Goal: Information Seeking & Learning: Learn about a topic

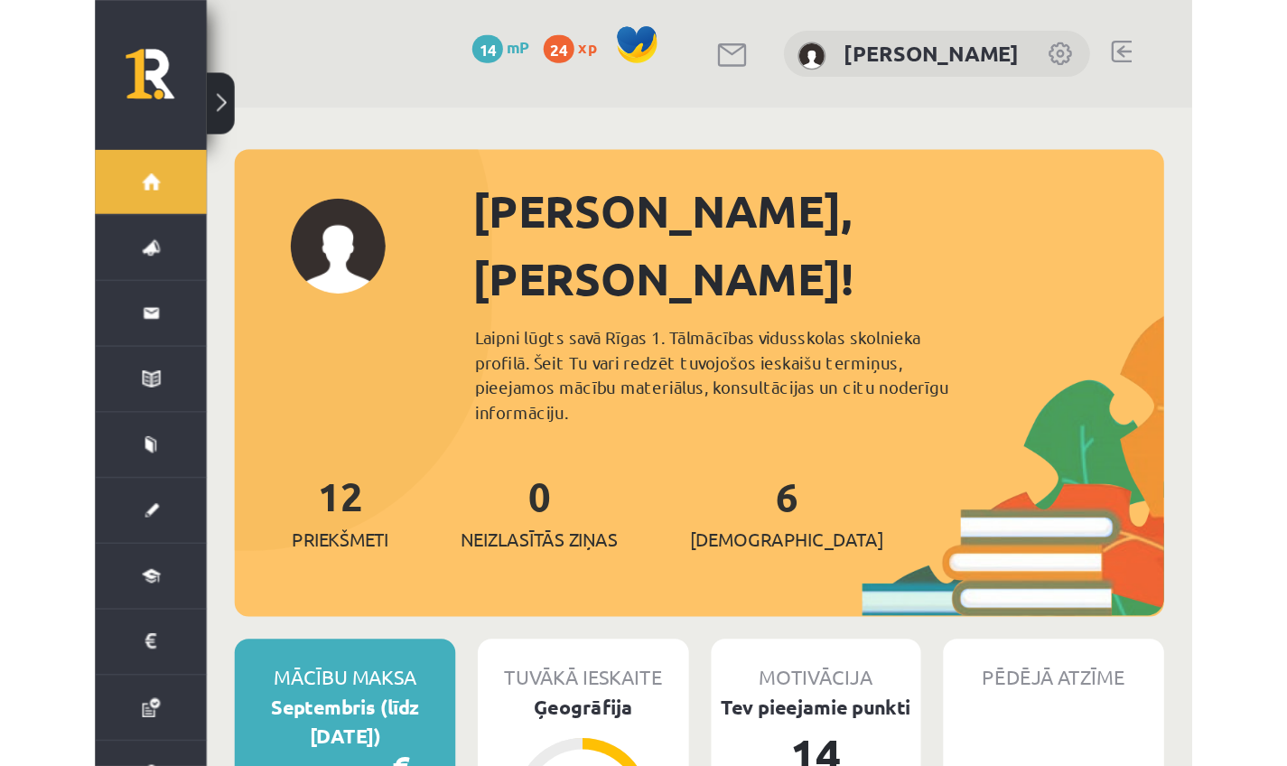
scroll to position [36, 0]
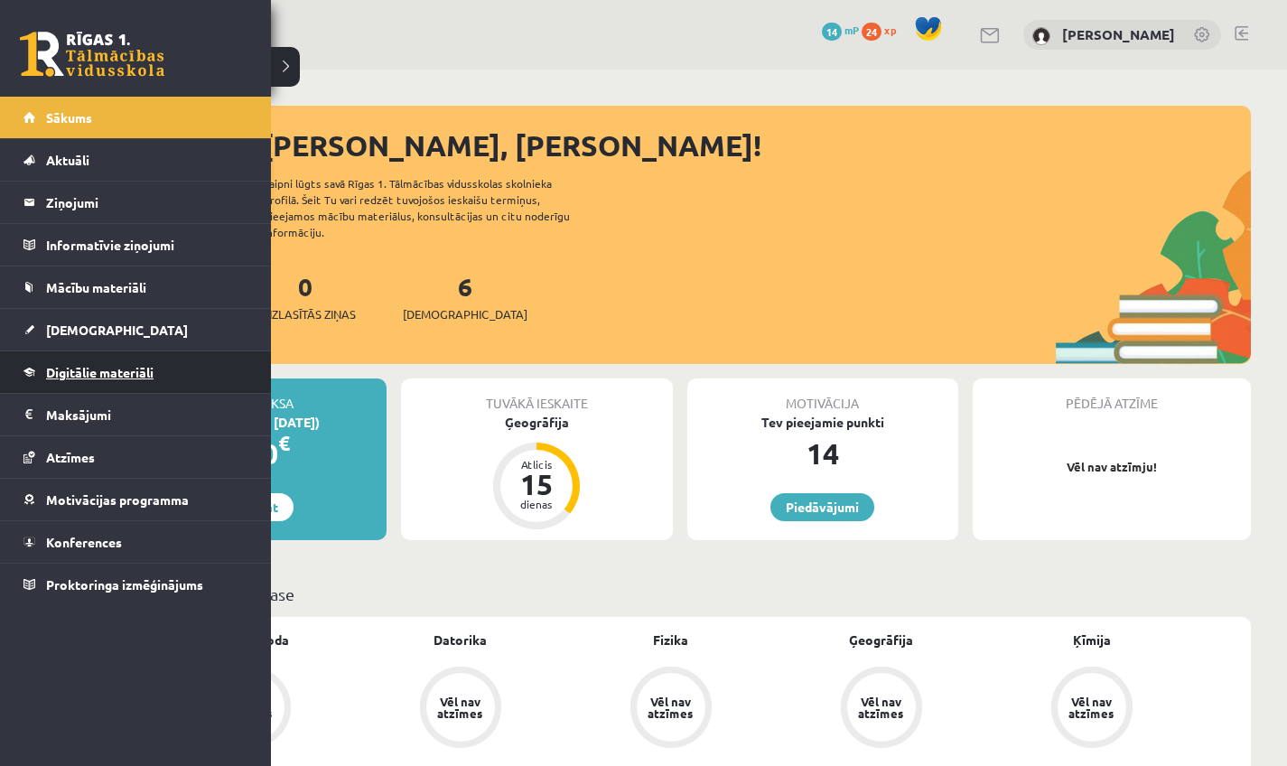
click at [49, 369] on span "Digitālie materiāli" at bounding box center [99, 372] width 107 height 16
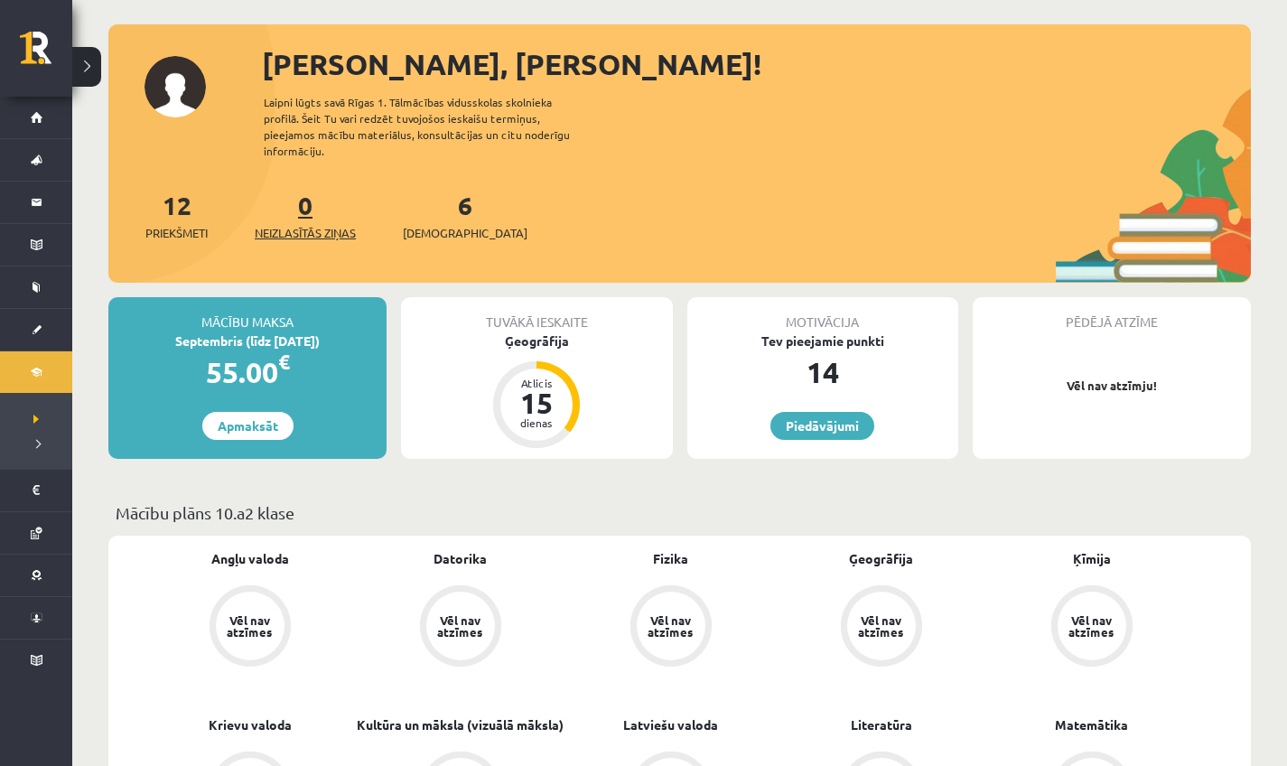
scroll to position [85, 0]
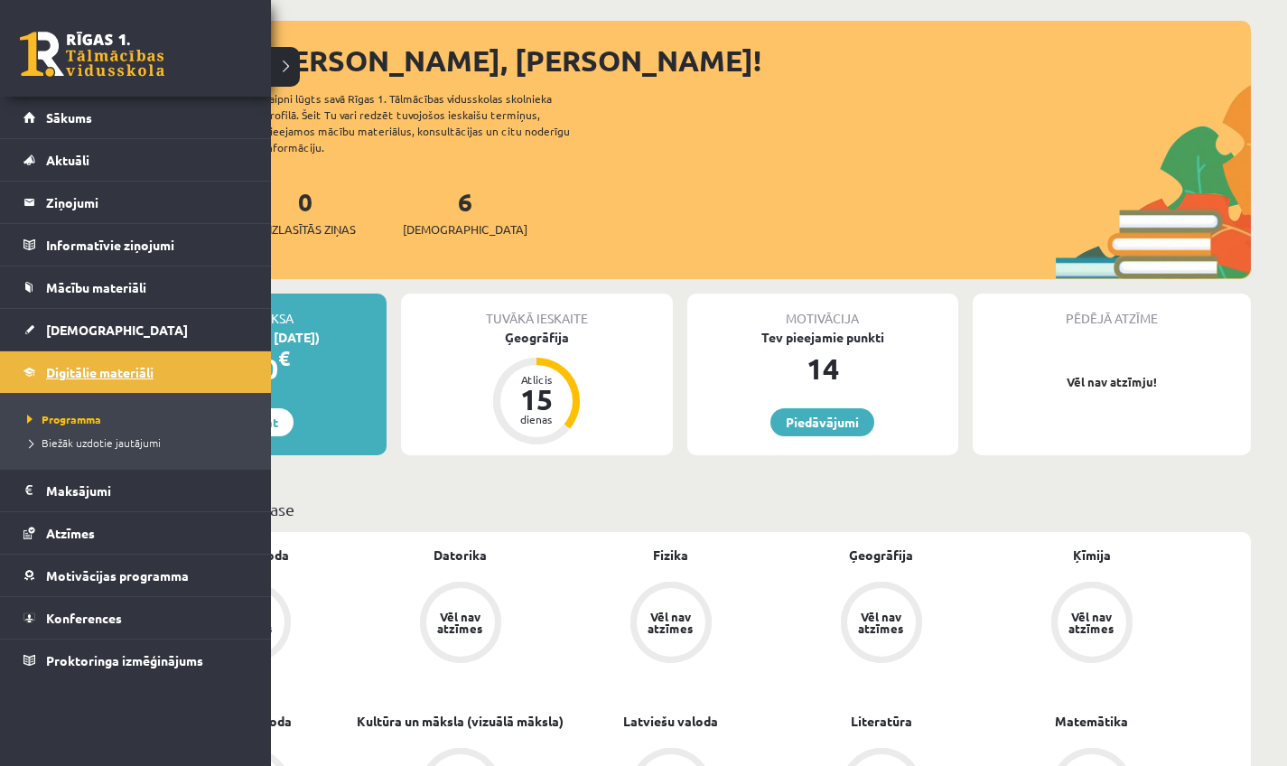
click at [104, 368] on span "Digitālie materiāli" at bounding box center [99, 372] width 107 height 16
click at [77, 424] on link "Programma" at bounding box center [138, 419] width 230 height 16
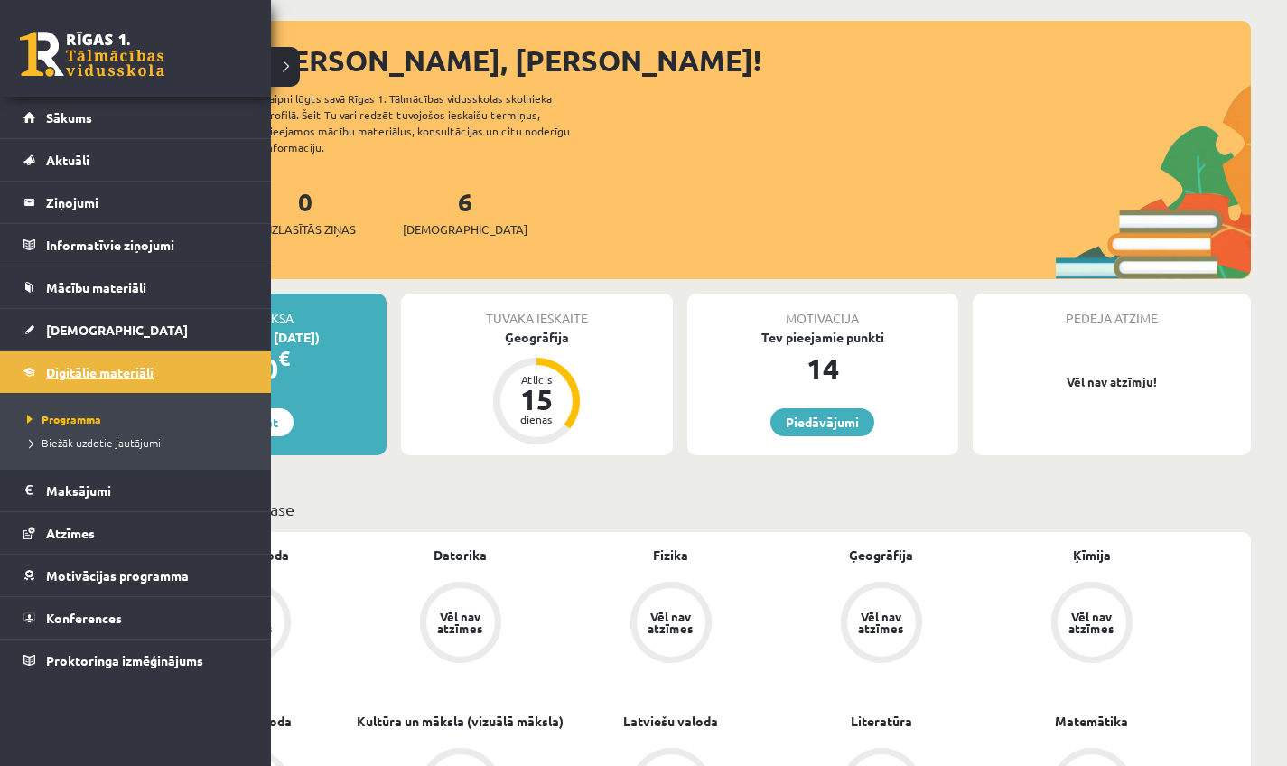
click at [120, 369] on span "Digitālie materiāli" at bounding box center [99, 372] width 107 height 16
click at [116, 380] on link "Digitālie materiāli" at bounding box center [135, 372] width 225 height 42
click at [97, 324] on span "[DEMOGRAPHIC_DATA]" at bounding box center [117, 329] width 142 height 16
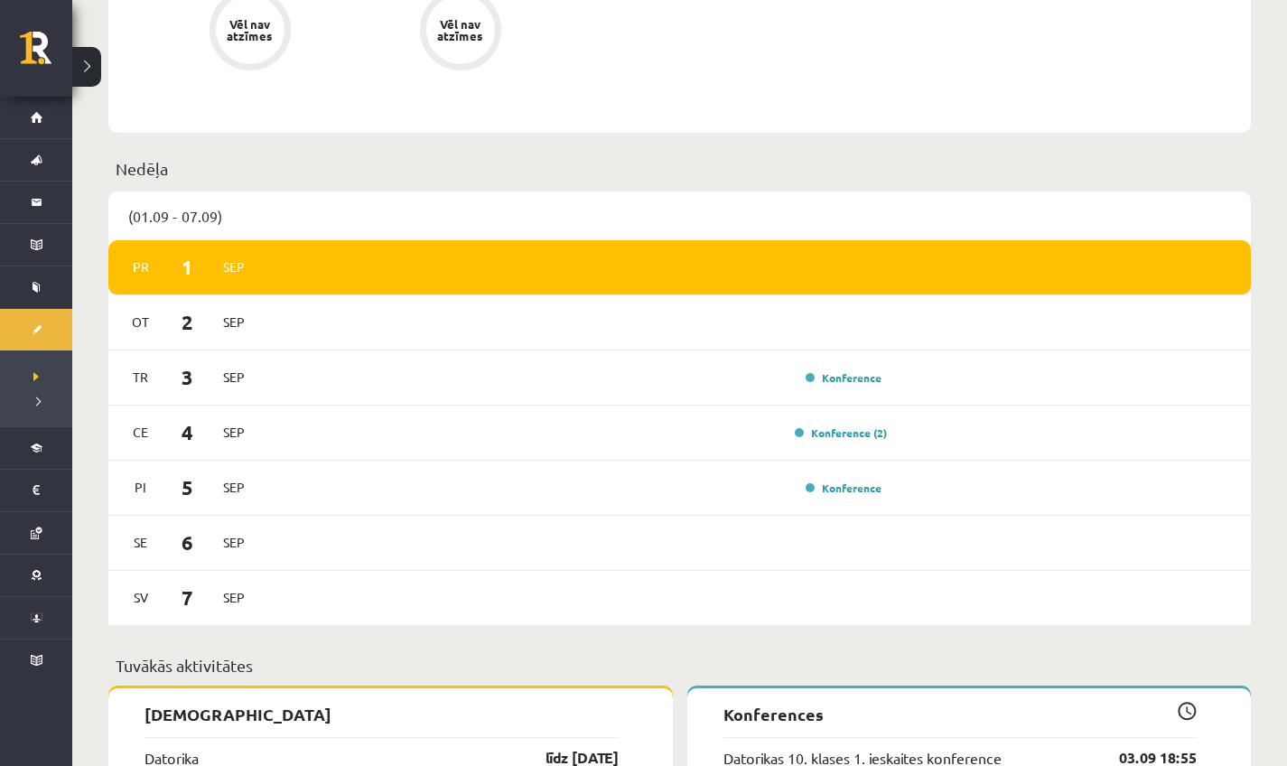
scroll to position [115, 0]
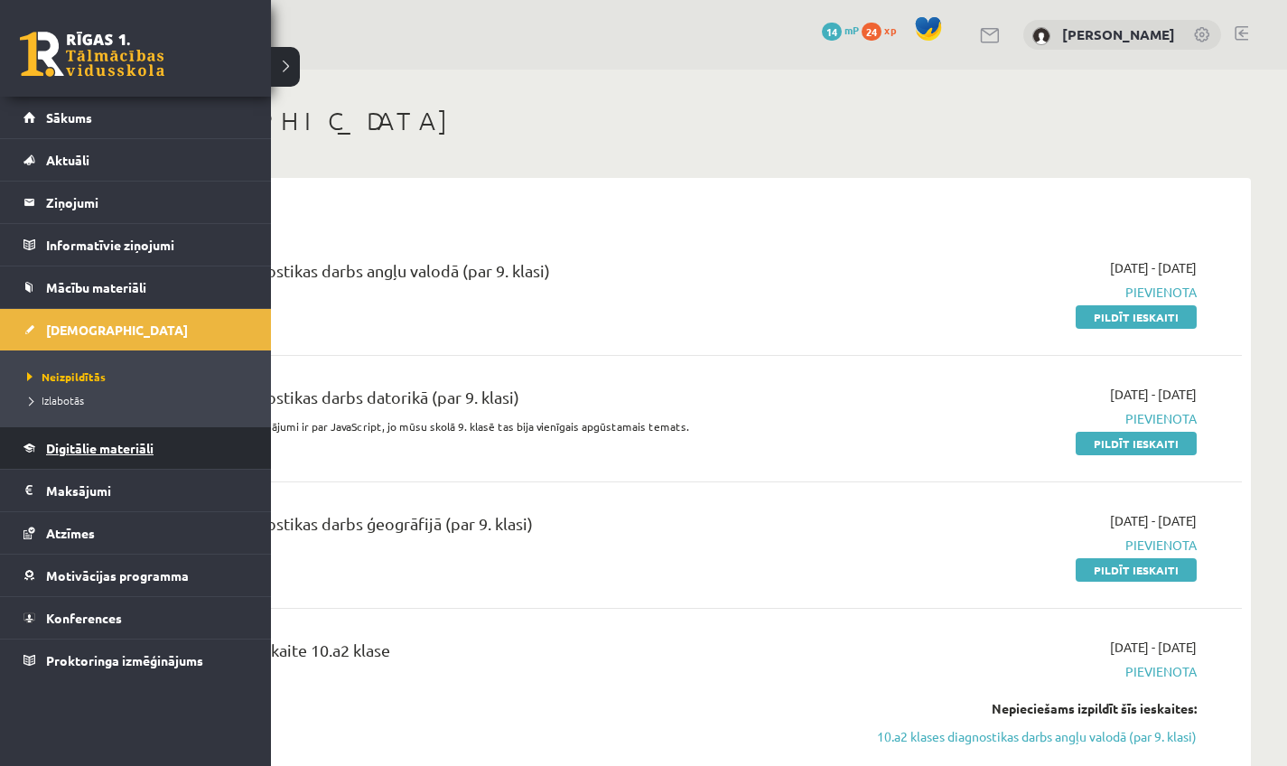
click at [88, 434] on link "Digitālie materiāli" at bounding box center [135, 448] width 225 height 42
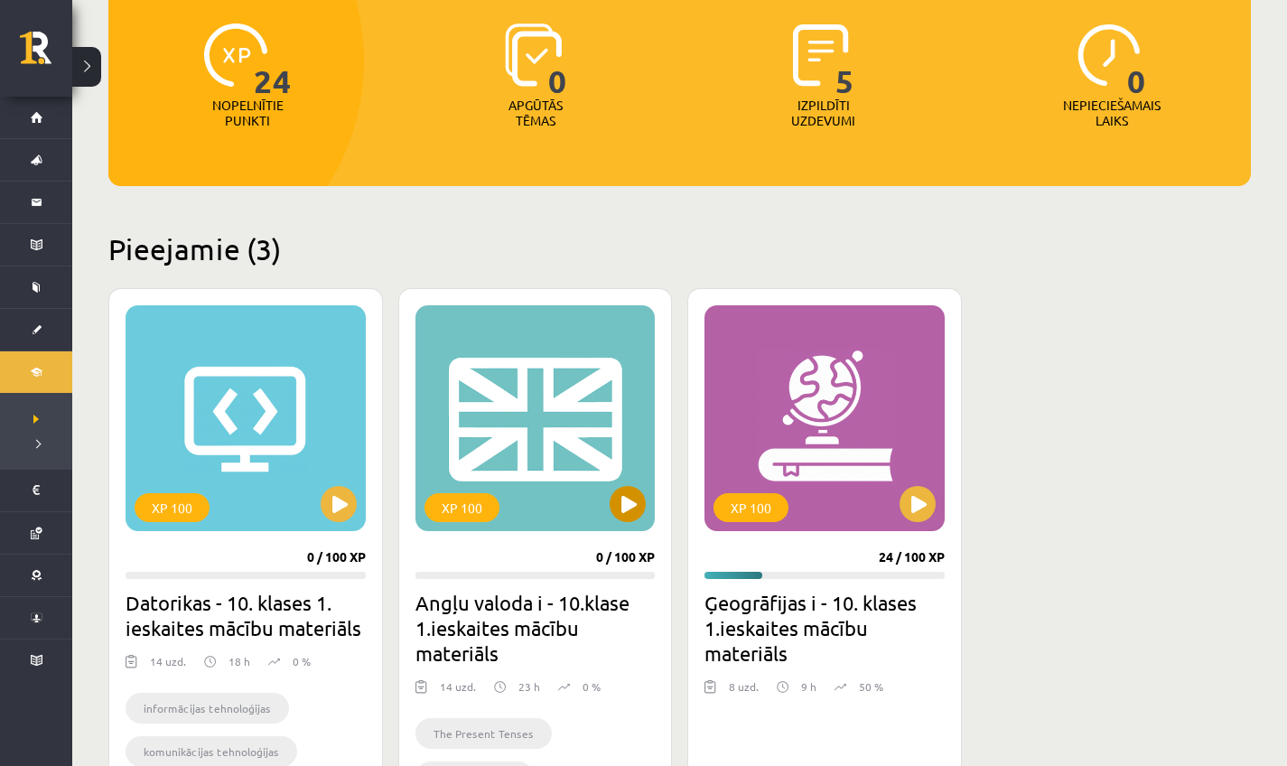
scroll to position [362, 0]
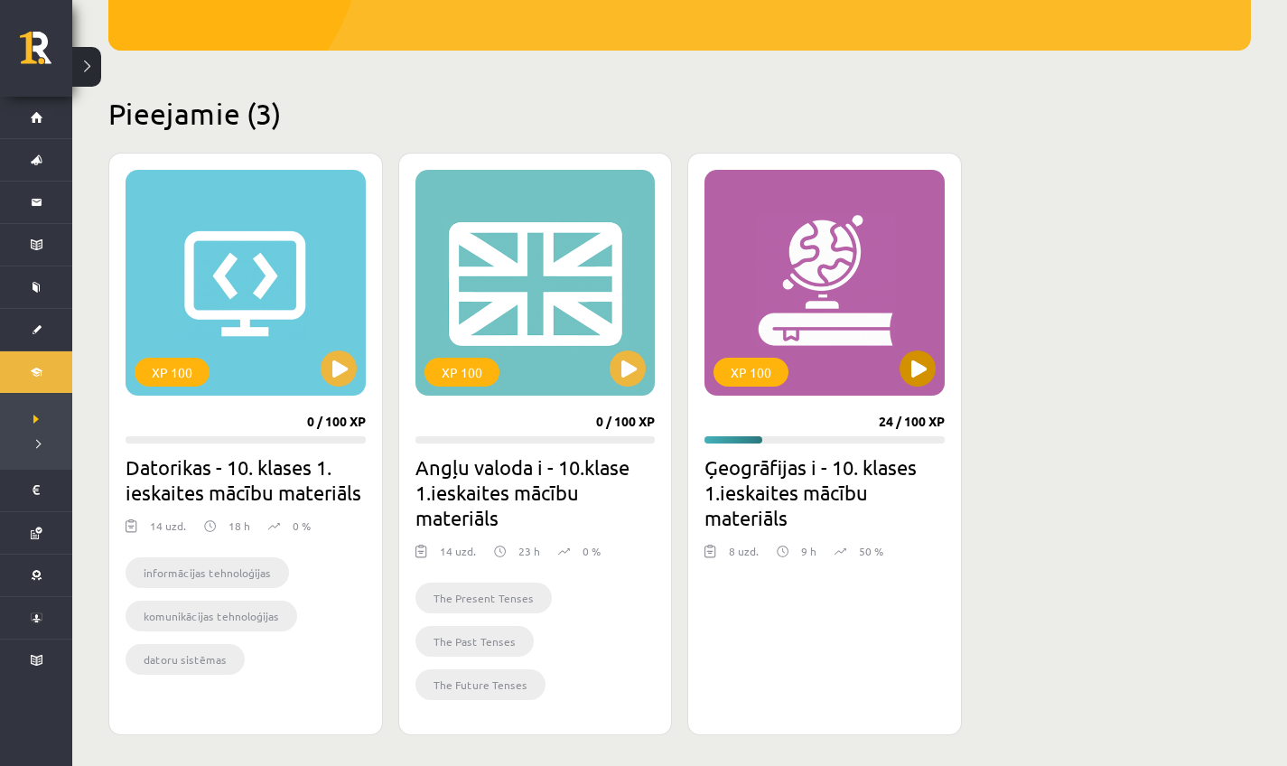
click at [916, 382] on button at bounding box center [917, 368] width 36 height 36
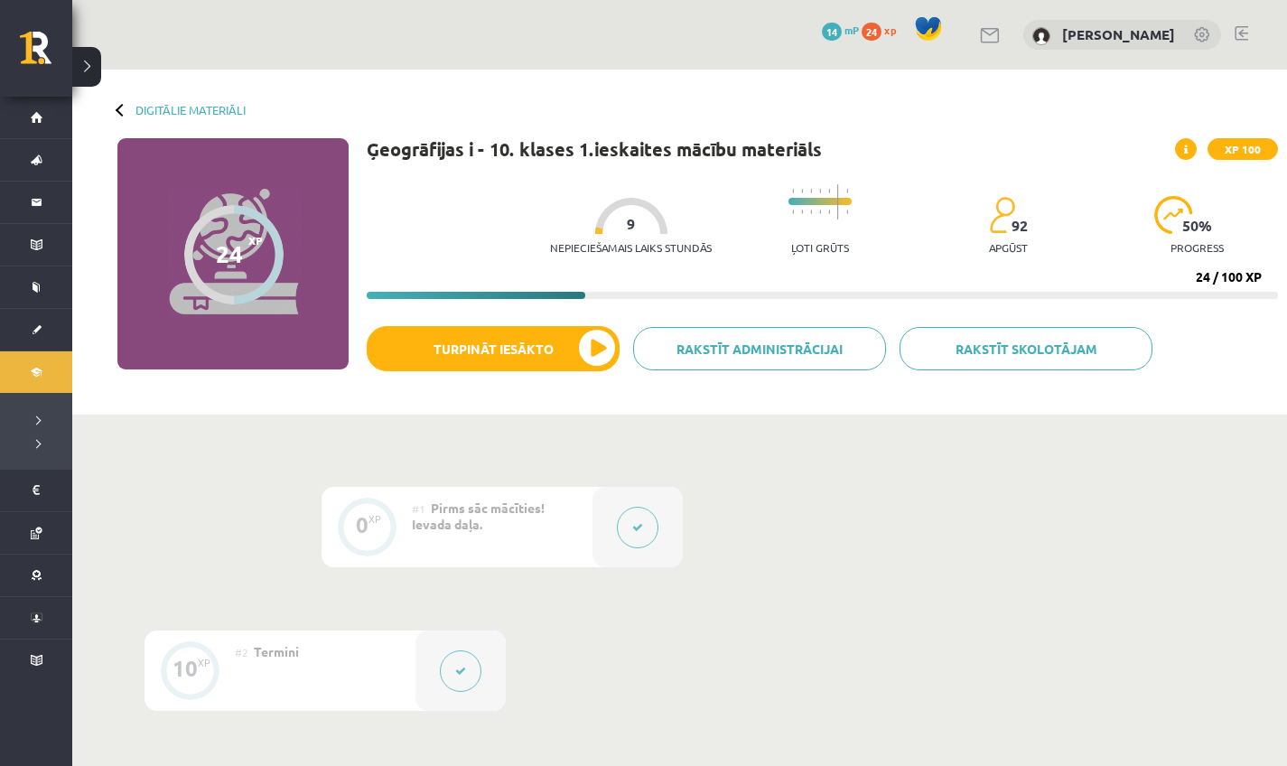
click at [597, 532] on div at bounding box center [637, 527] width 90 height 80
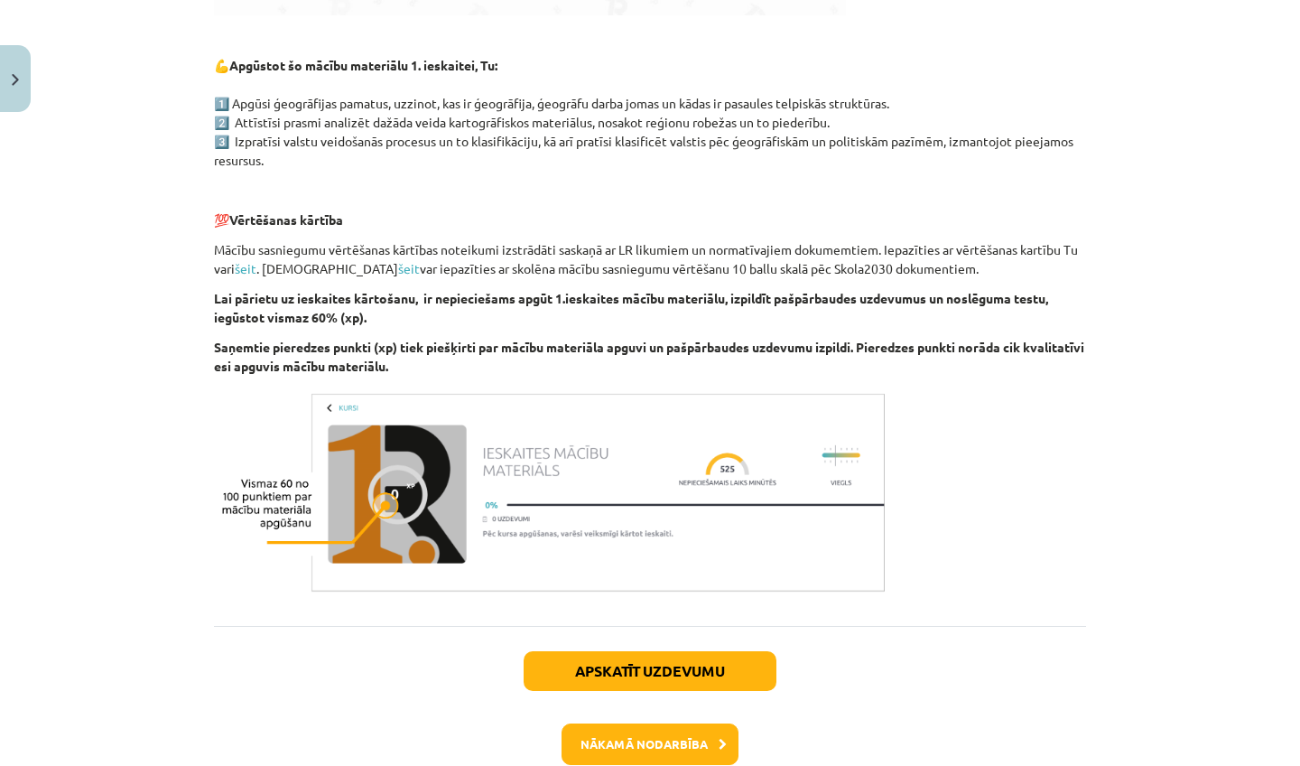
scroll to position [994, 0]
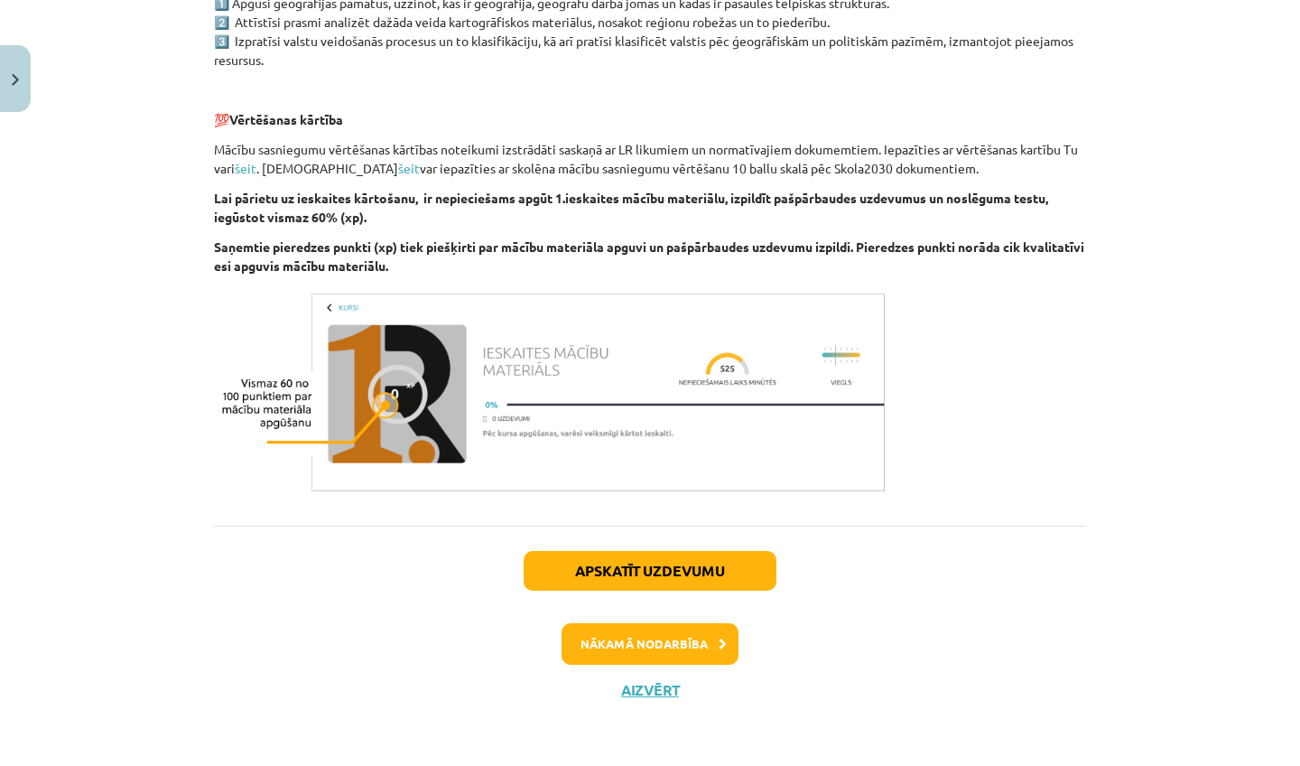
click at [703, 638] on button "Nākamā nodarbība" at bounding box center [650, 644] width 177 height 42
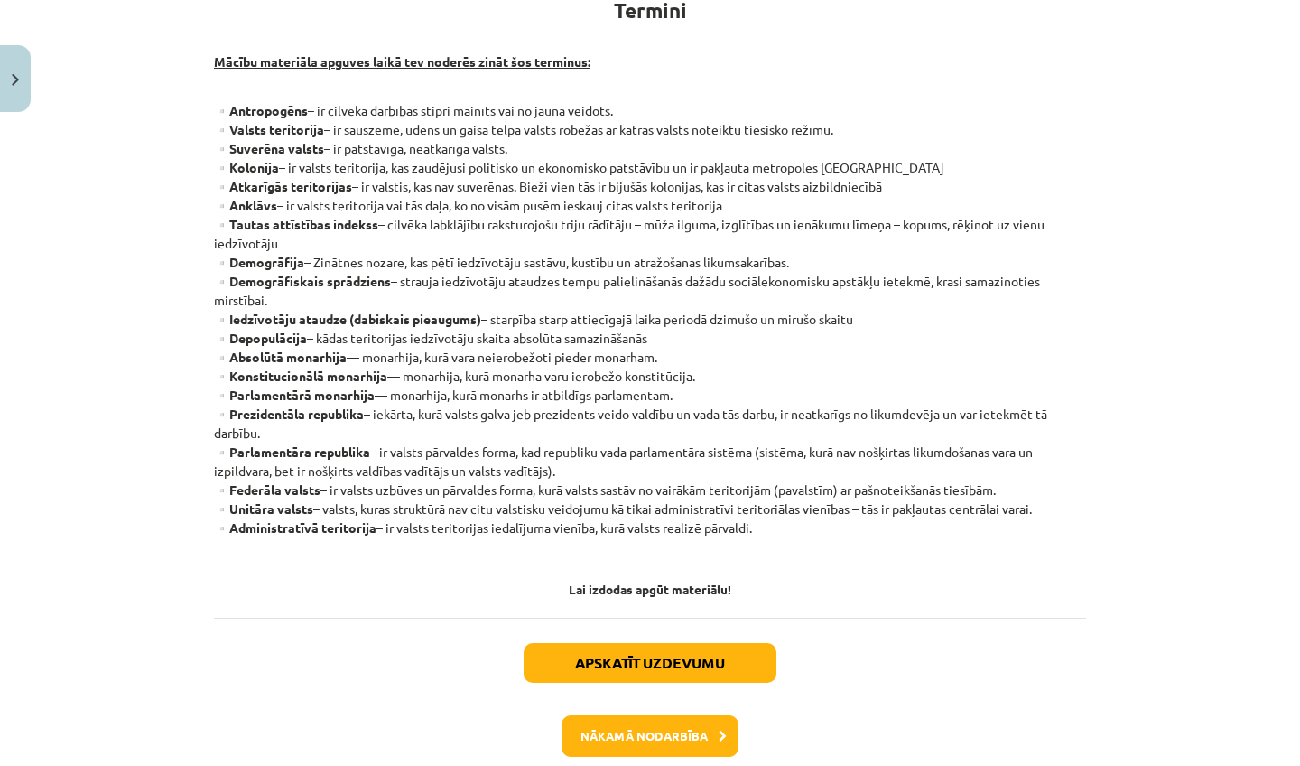
scroll to position [398, 0]
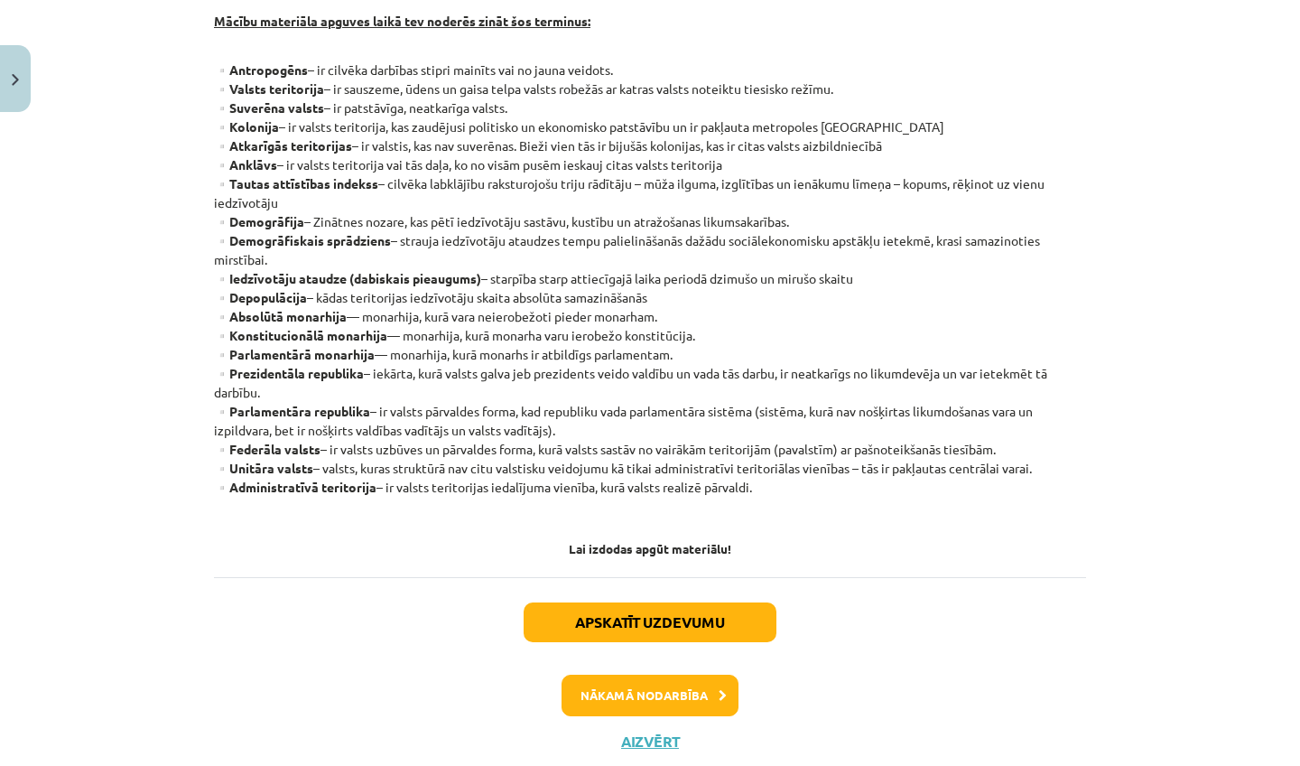
click at [678, 623] on button "Apskatīt uzdevumu" at bounding box center [650, 622] width 253 height 40
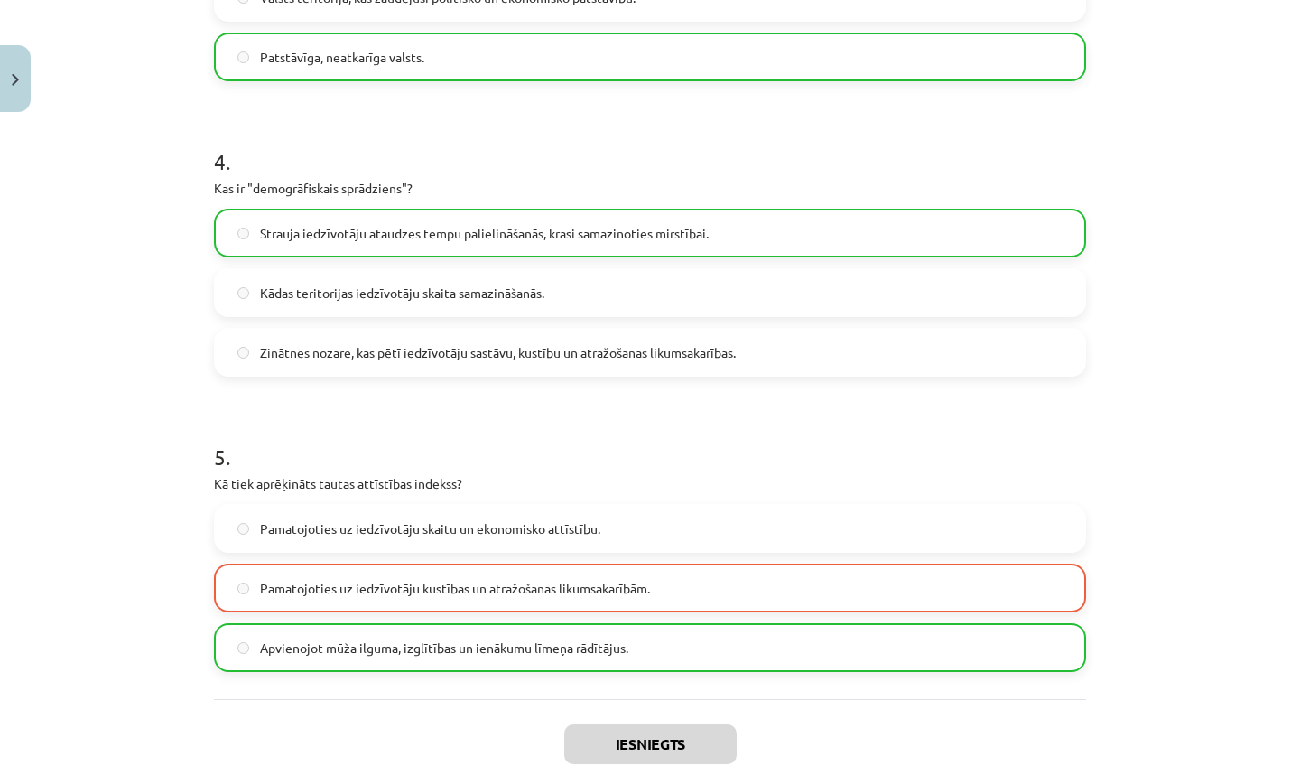
scroll to position [1303, 0]
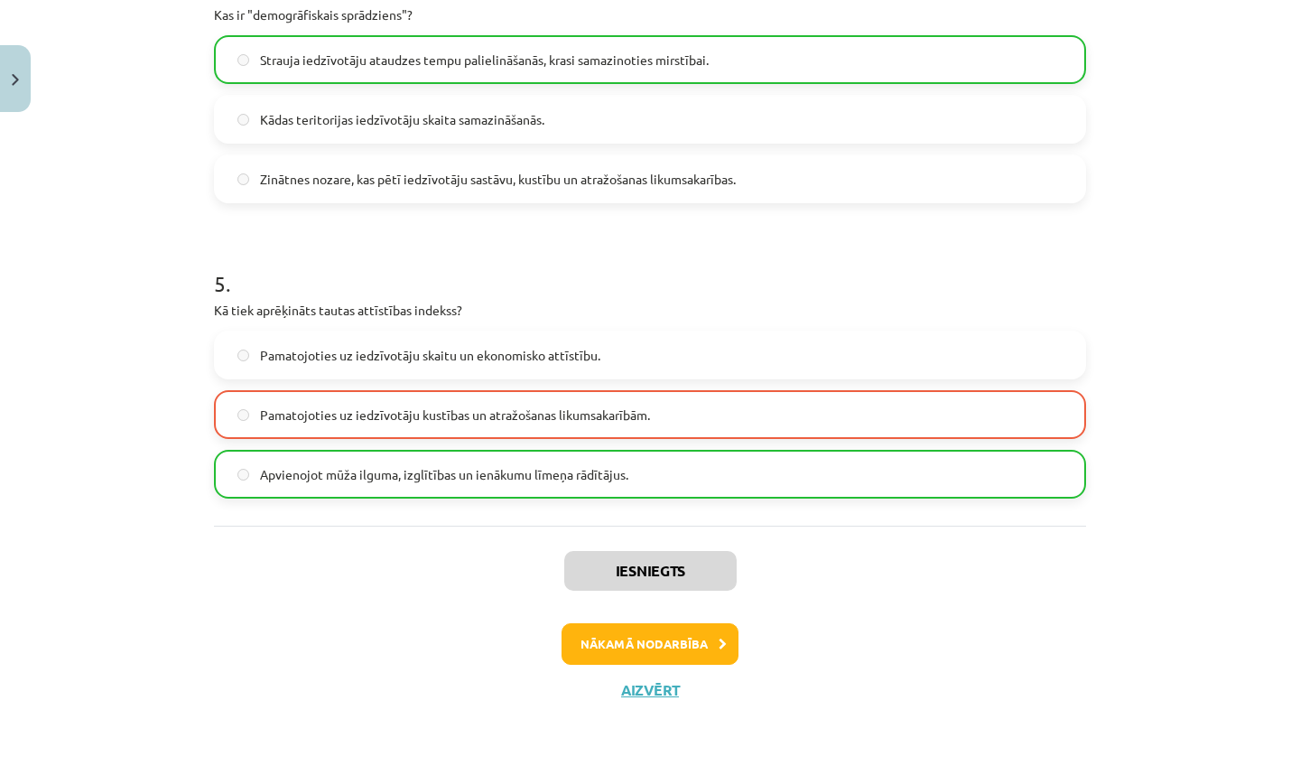
click at [639, 684] on button "Aizvērt" at bounding box center [650, 690] width 69 height 18
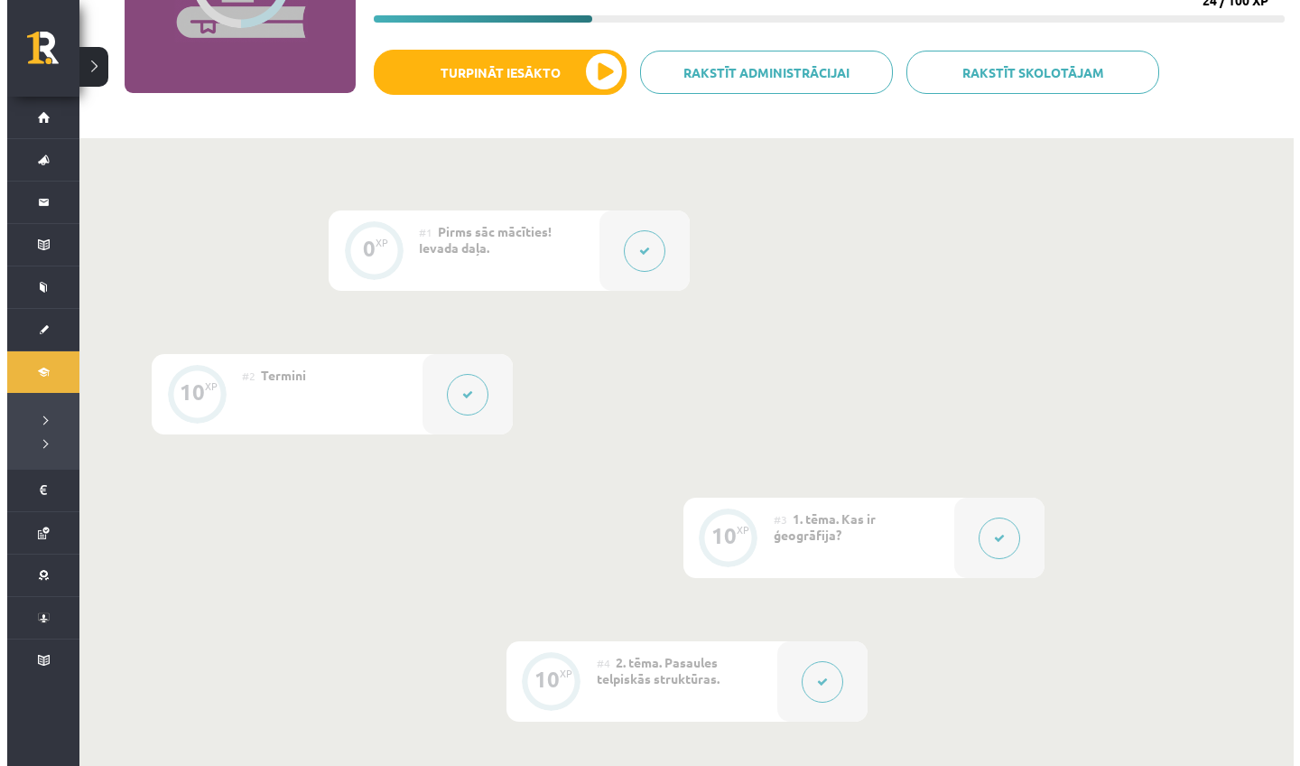
scroll to position [311, 0]
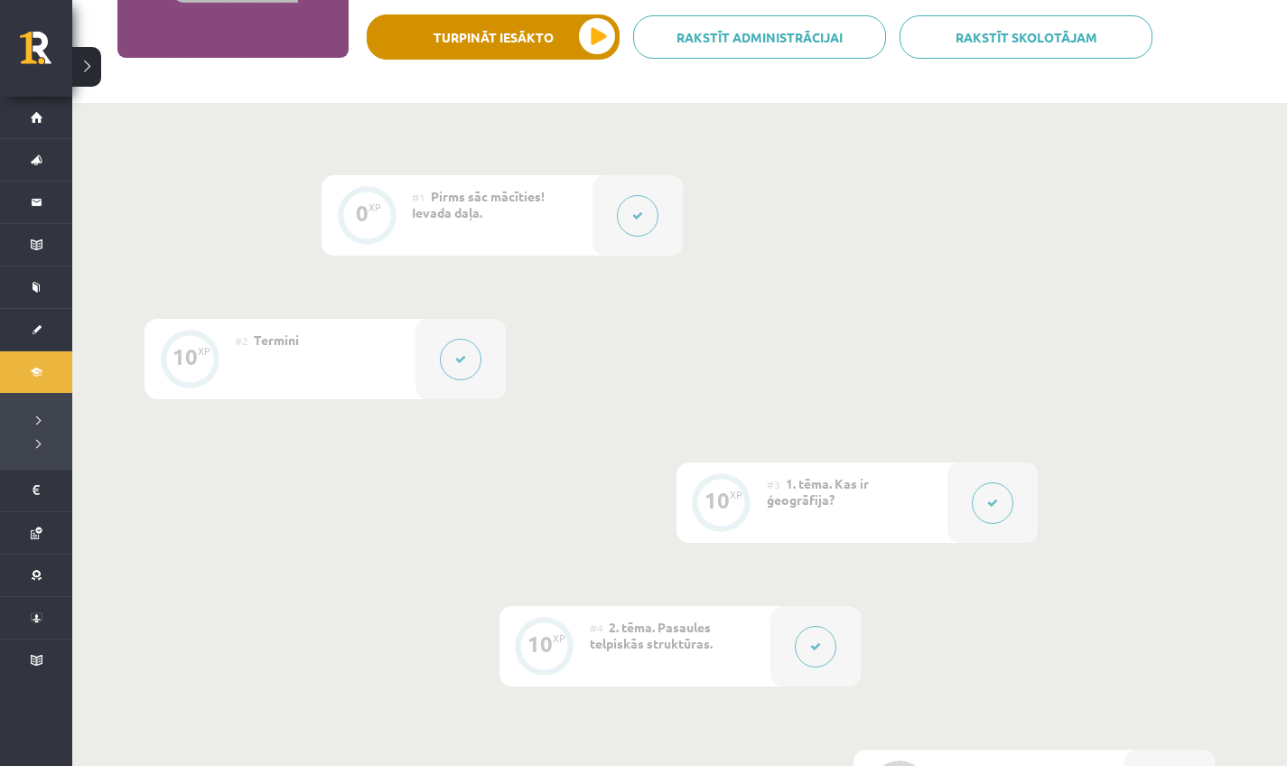
click at [542, 56] on button "Turpināt iesākto" at bounding box center [493, 36] width 253 height 45
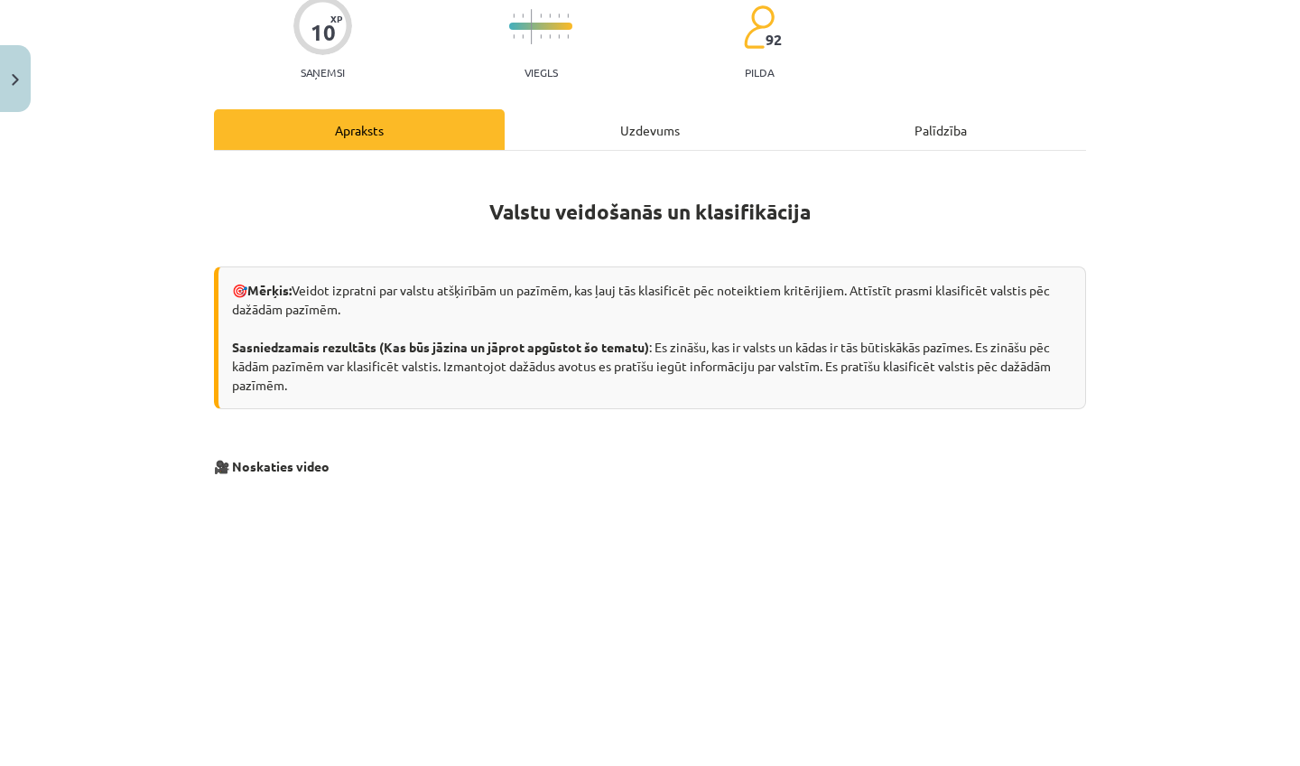
scroll to position [0, 0]
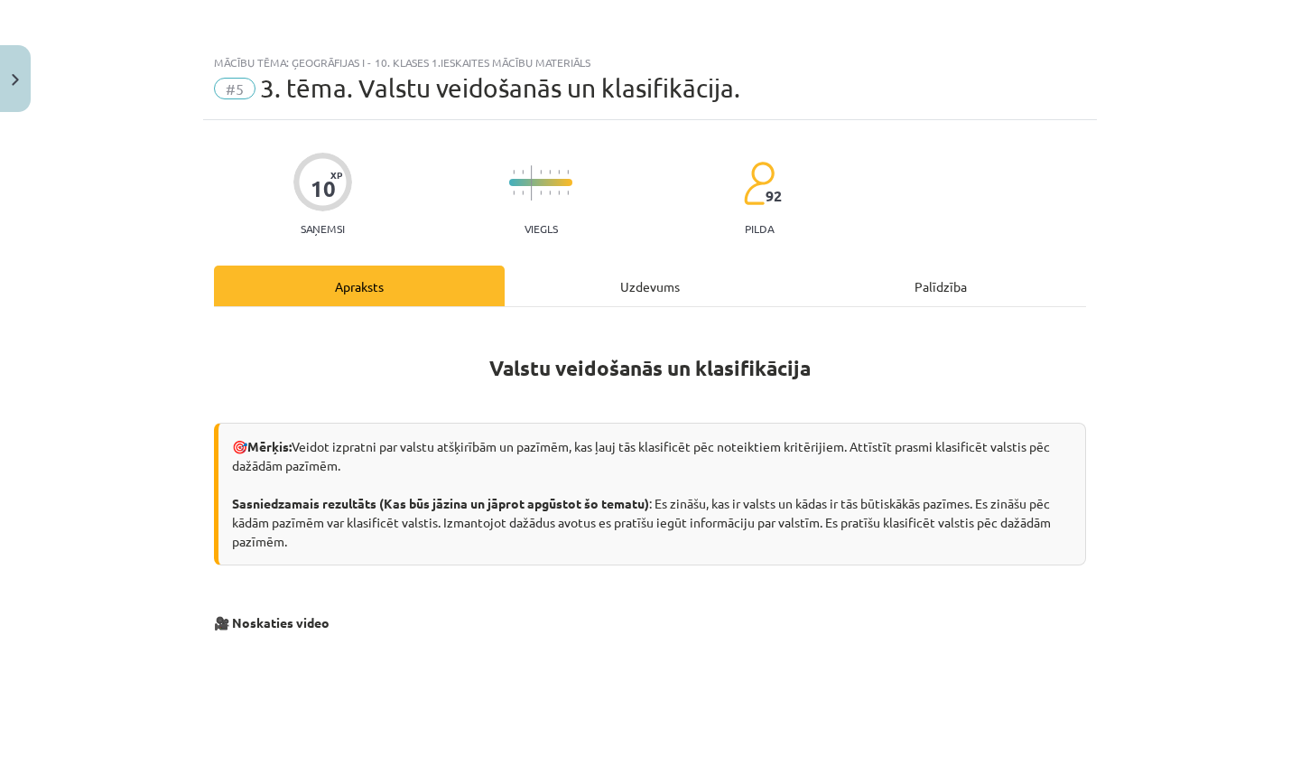
click at [660, 288] on div "Uzdevums" at bounding box center [650, 285] width 291 height 41
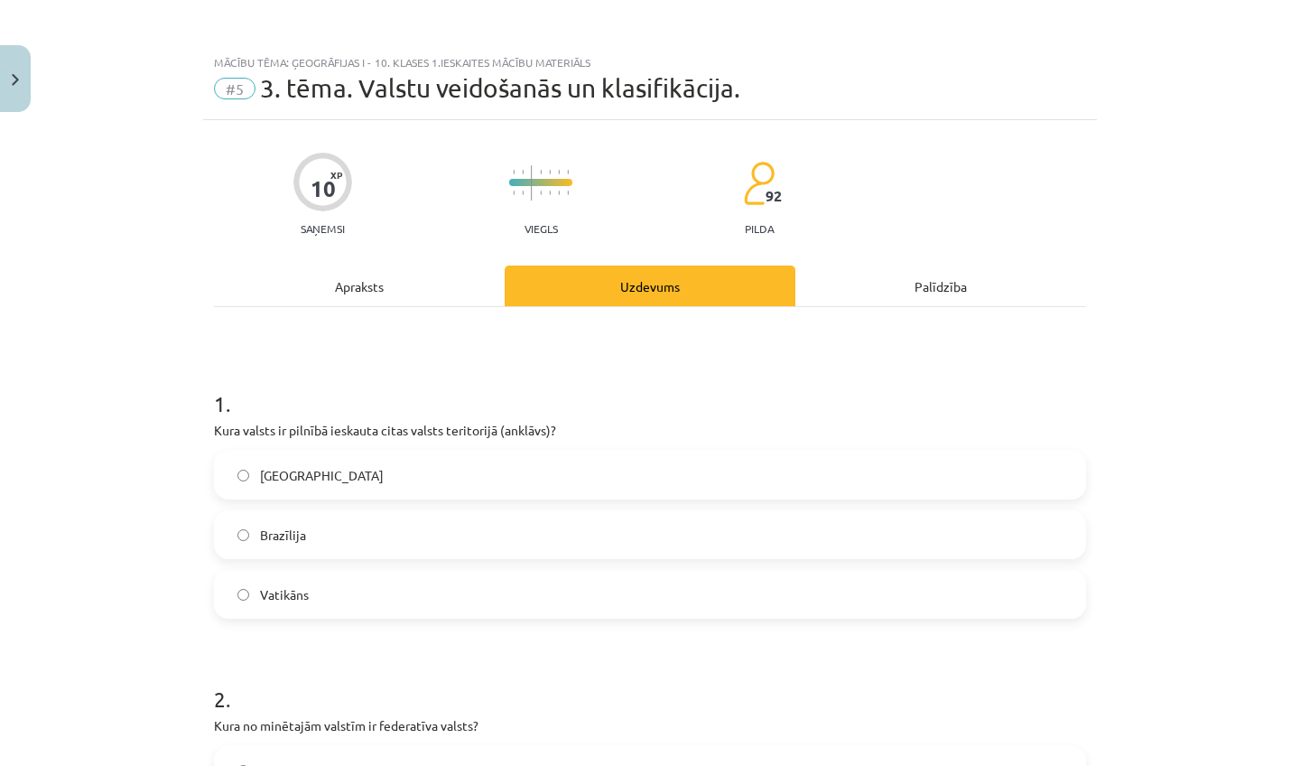
scroll to position [45, 0]
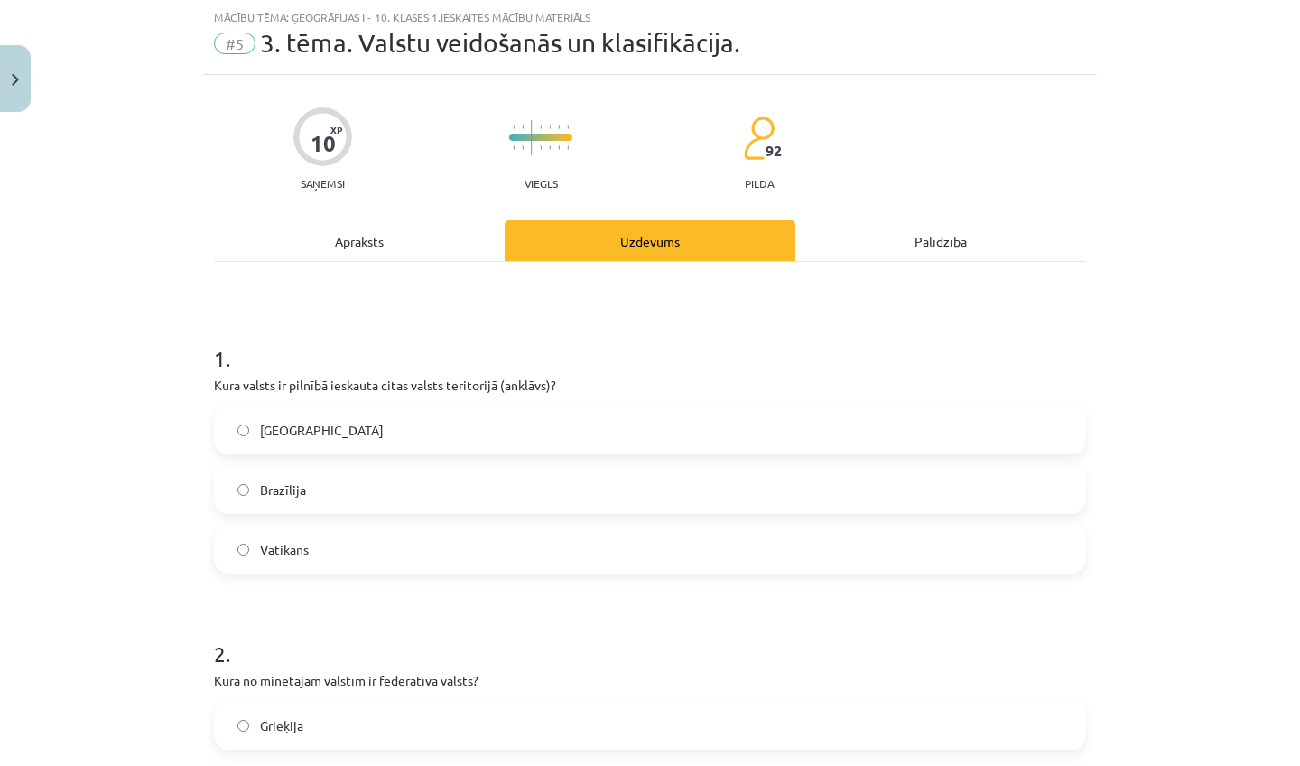
click at [397, 246] on div "Apraksts" at bounding box center [359, 240] width 291 height 41
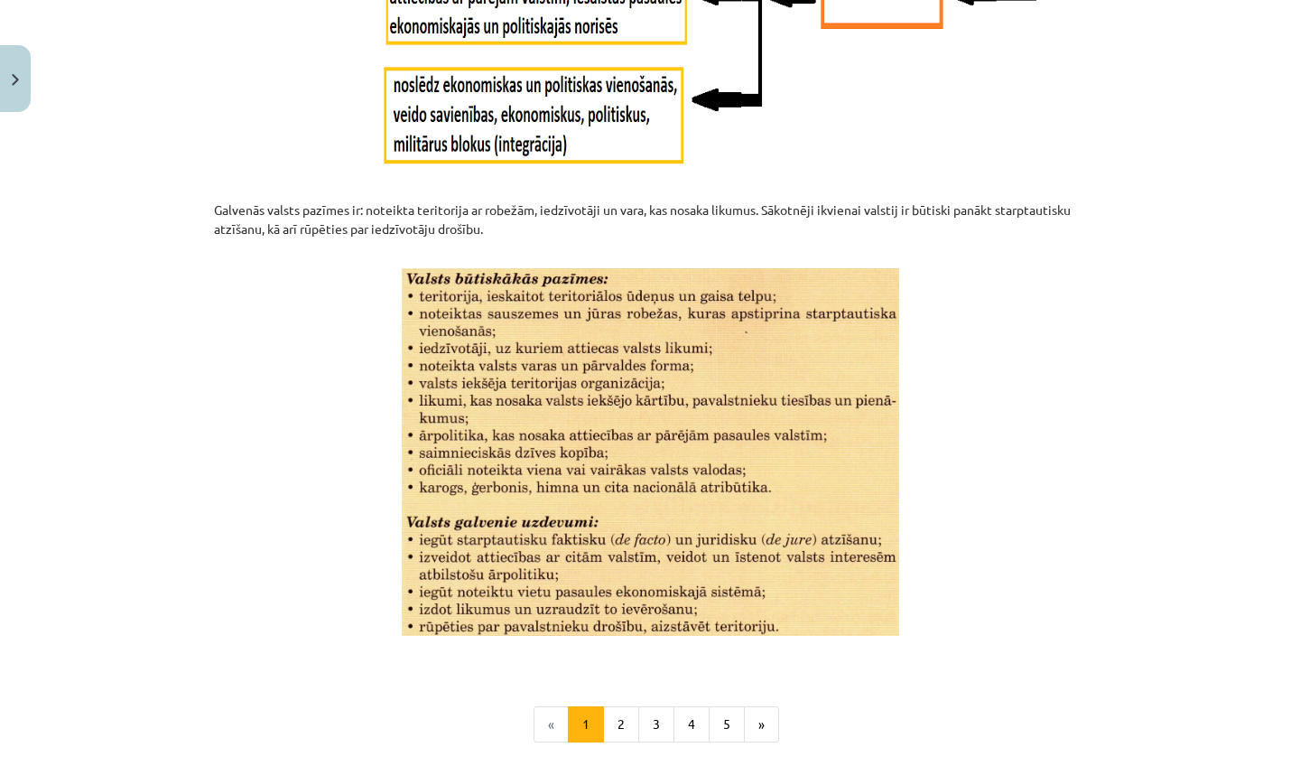
scroll to position [2270, 0]
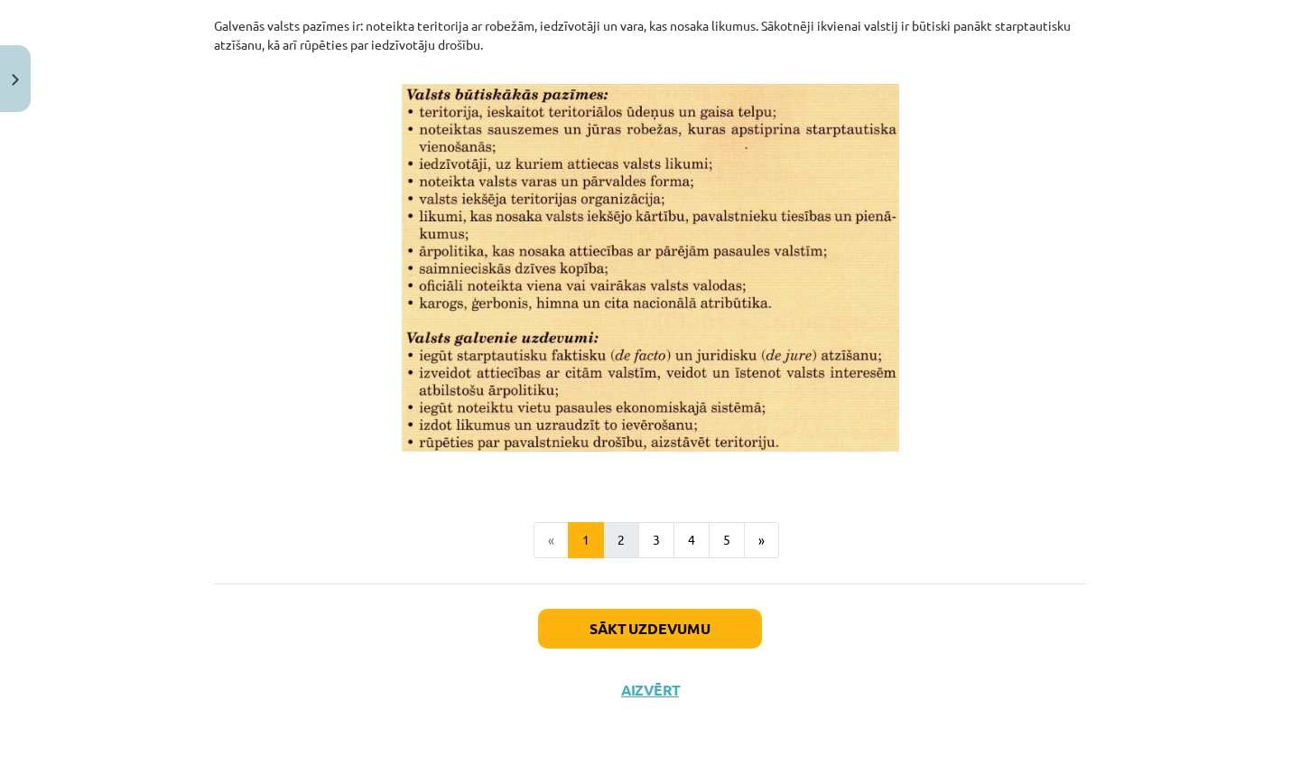
click at [618, 547] on button "2" at bounding box center [621, 540] width 36 height 36
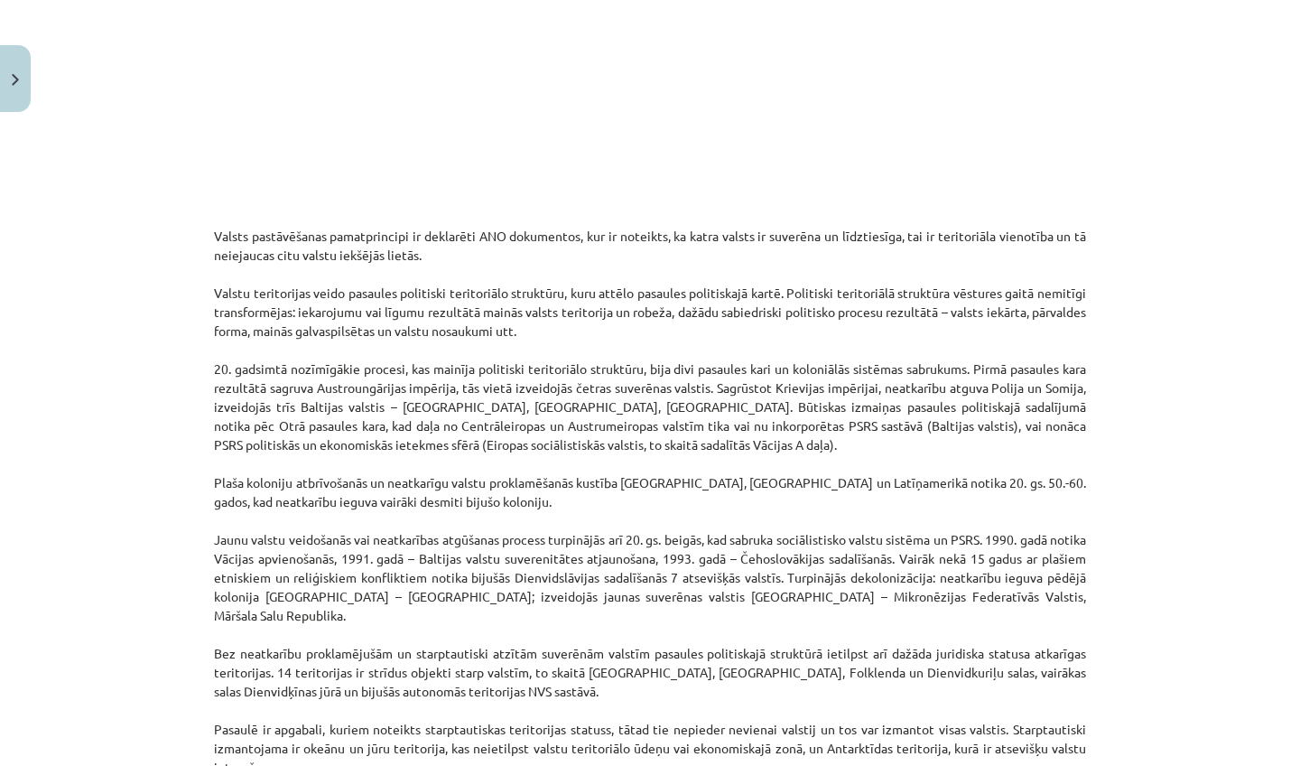
scroll to position [1444, 0]
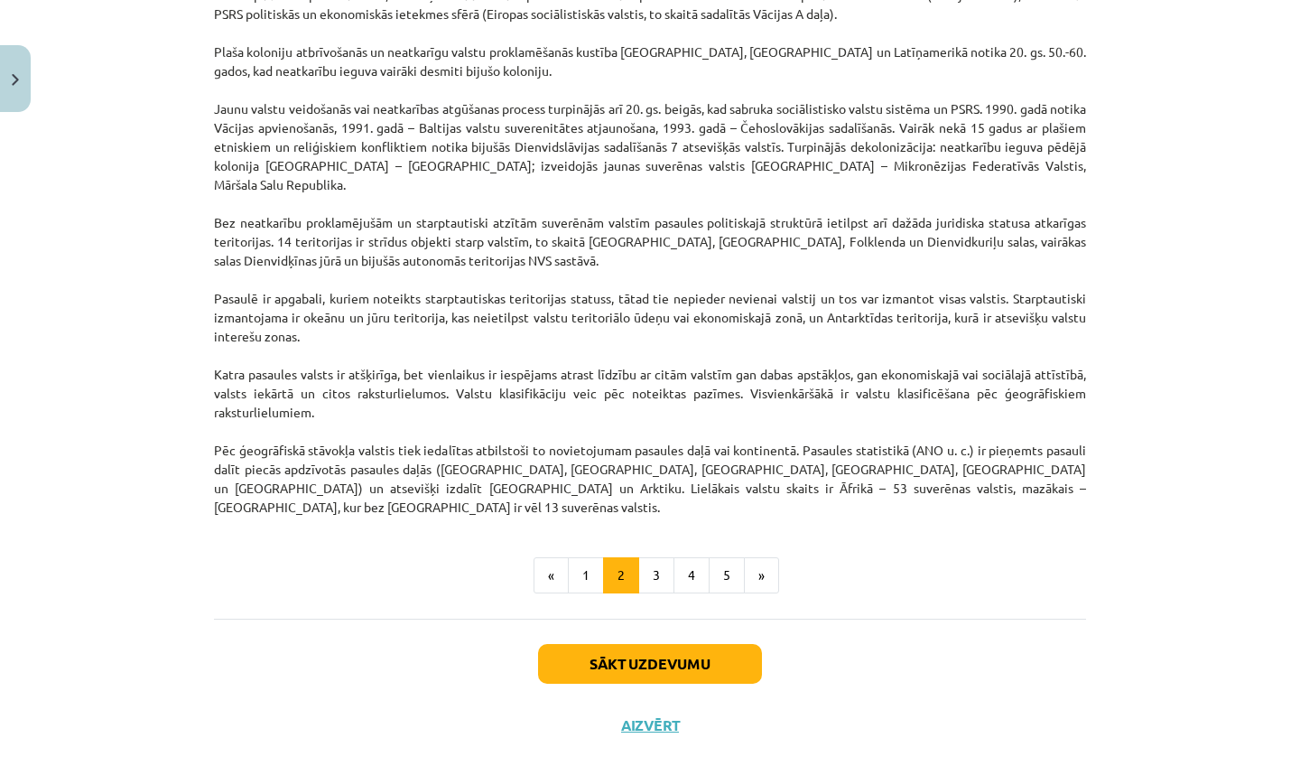
click at [648, 716] on button "Aizvērt" at bounding box center [650, 725] width 69 height 18
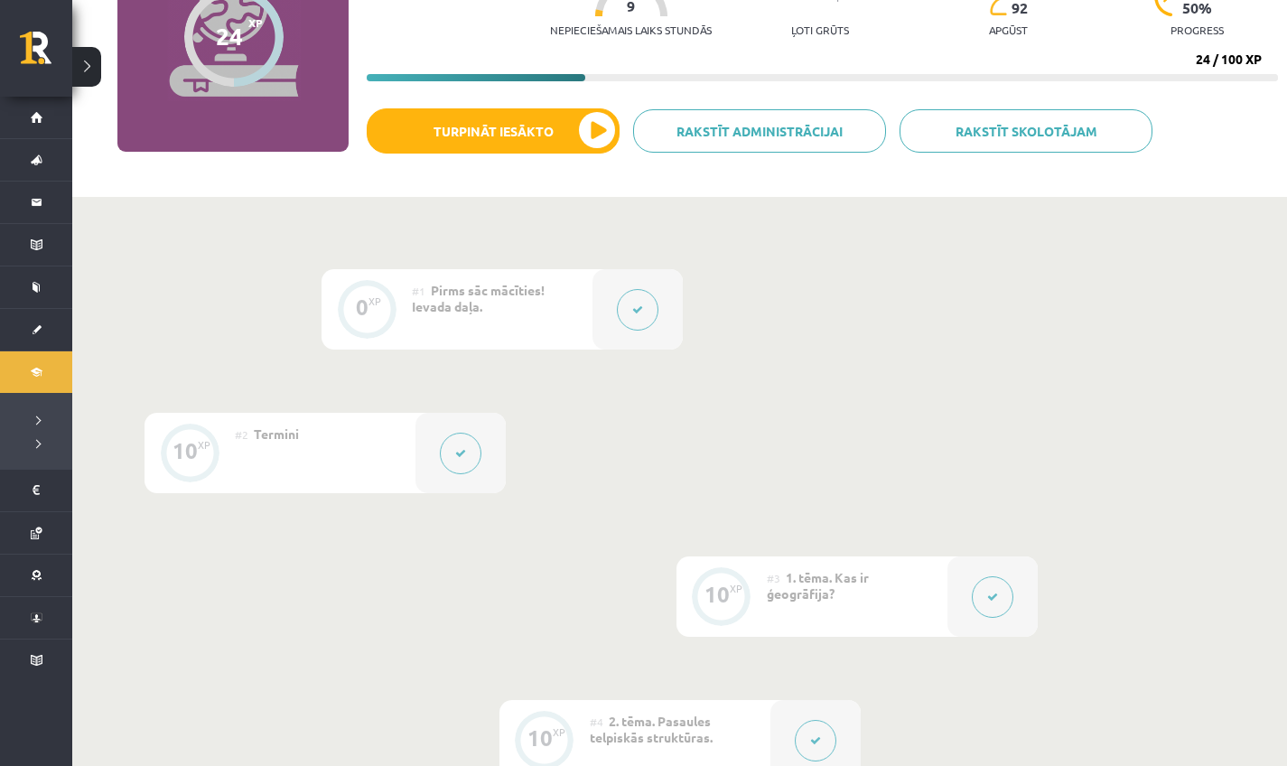
scroll to position [0, 0]
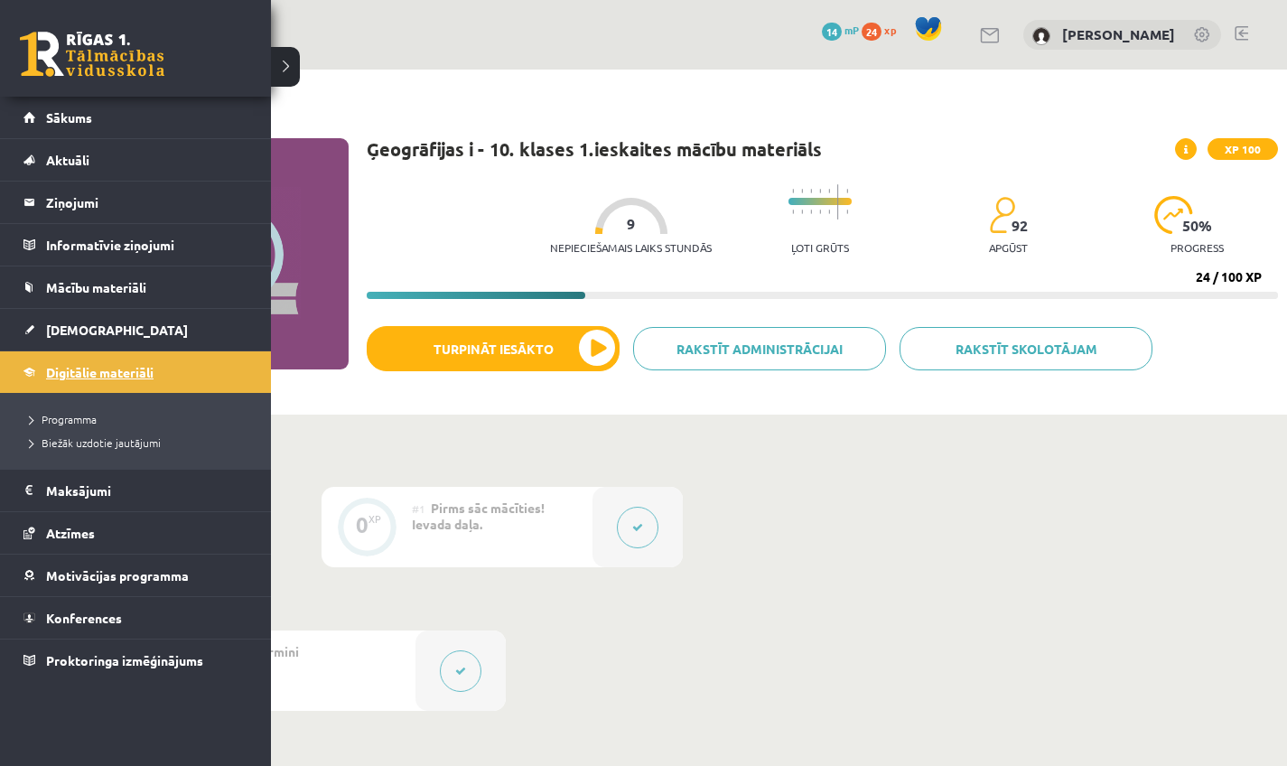
click at [99, 370] on span "Digitālie materiāli" at bounding box center [99, 372] width 107 height 16
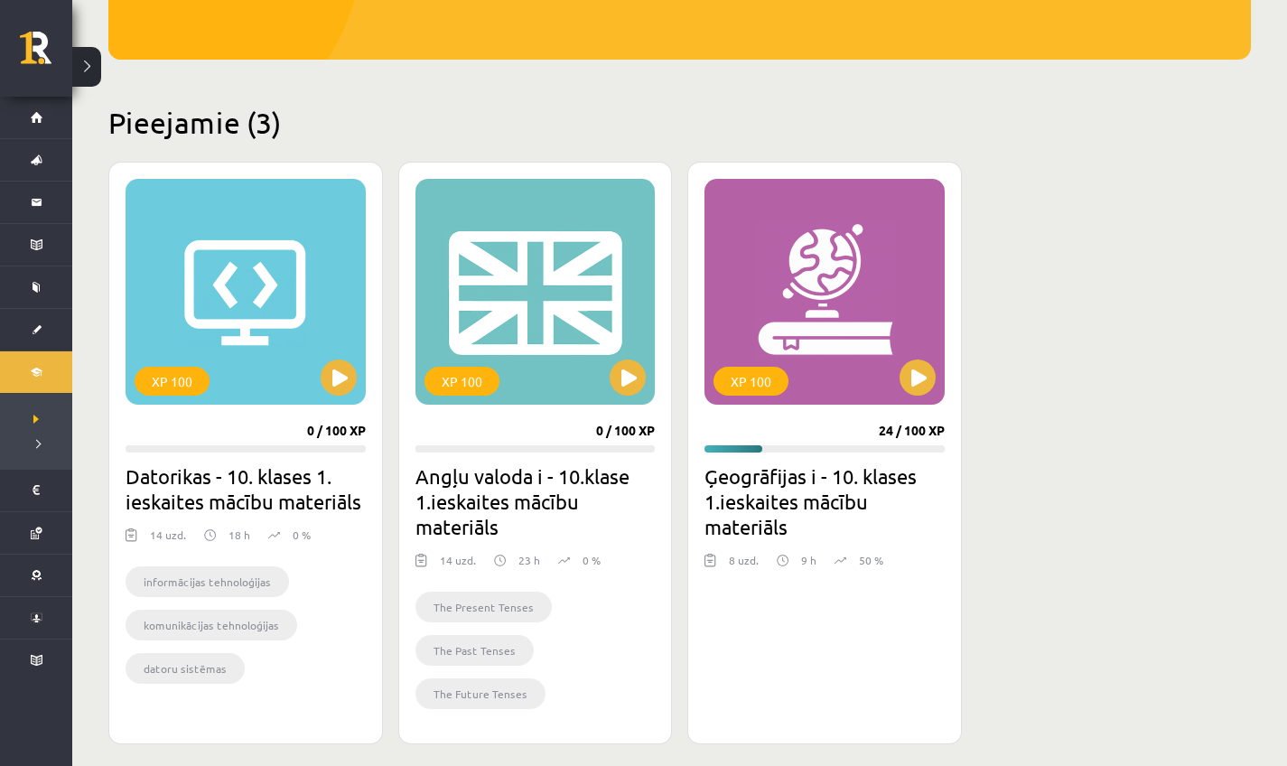
scroll to position [357, 0]
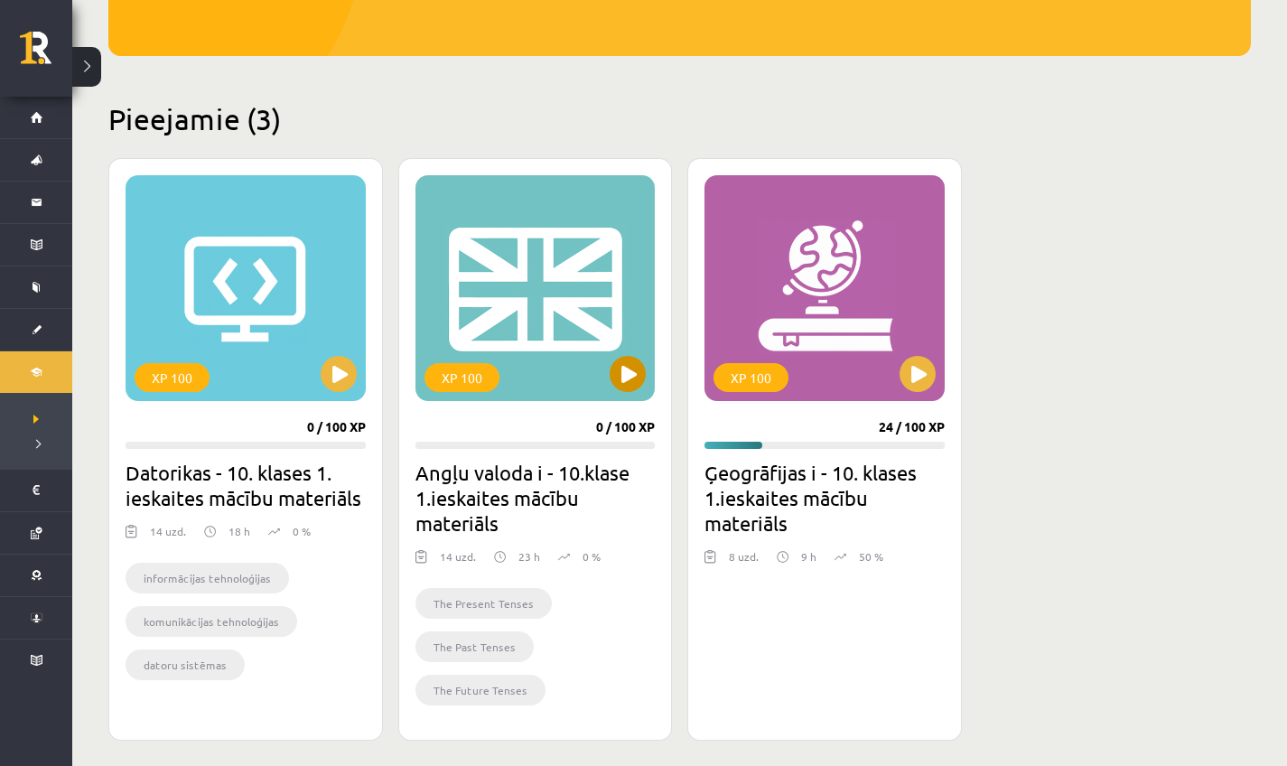
click at [629, 360] on button at bounding box center [627, 374] width 36 height 36
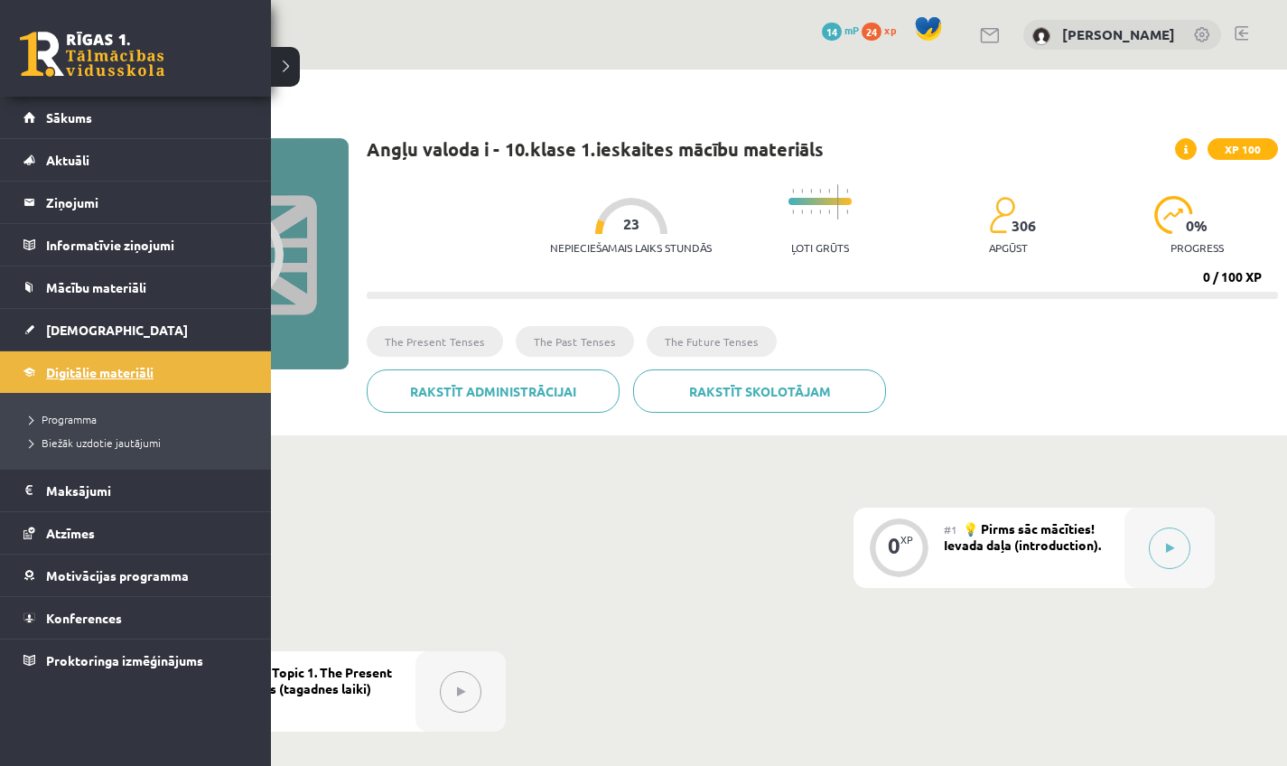
click at [88, 377] on span "Digitālie materiāli" at bounding box center [99, 372] width 107 height 16
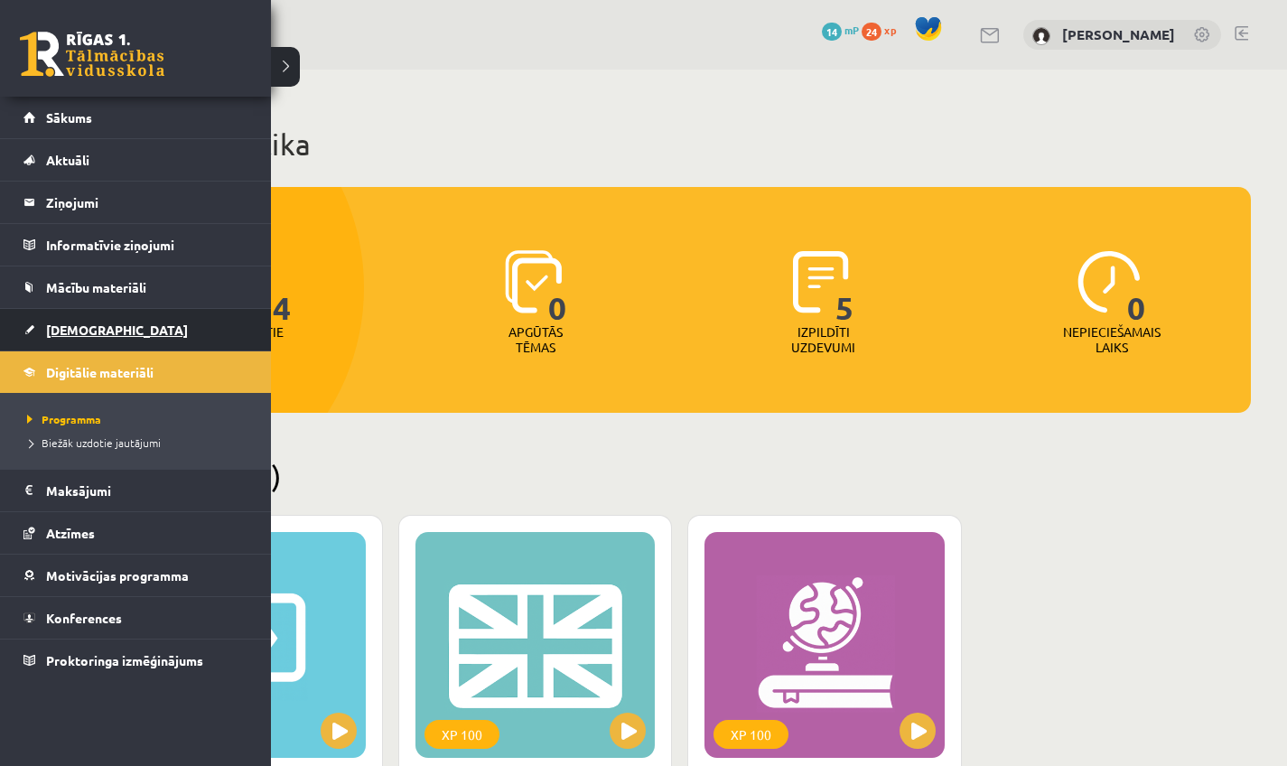
click at [49, 333] on span "[DEMOGRAPHIC_DATA]" at bounding box center [117, 329] width 142 height 16
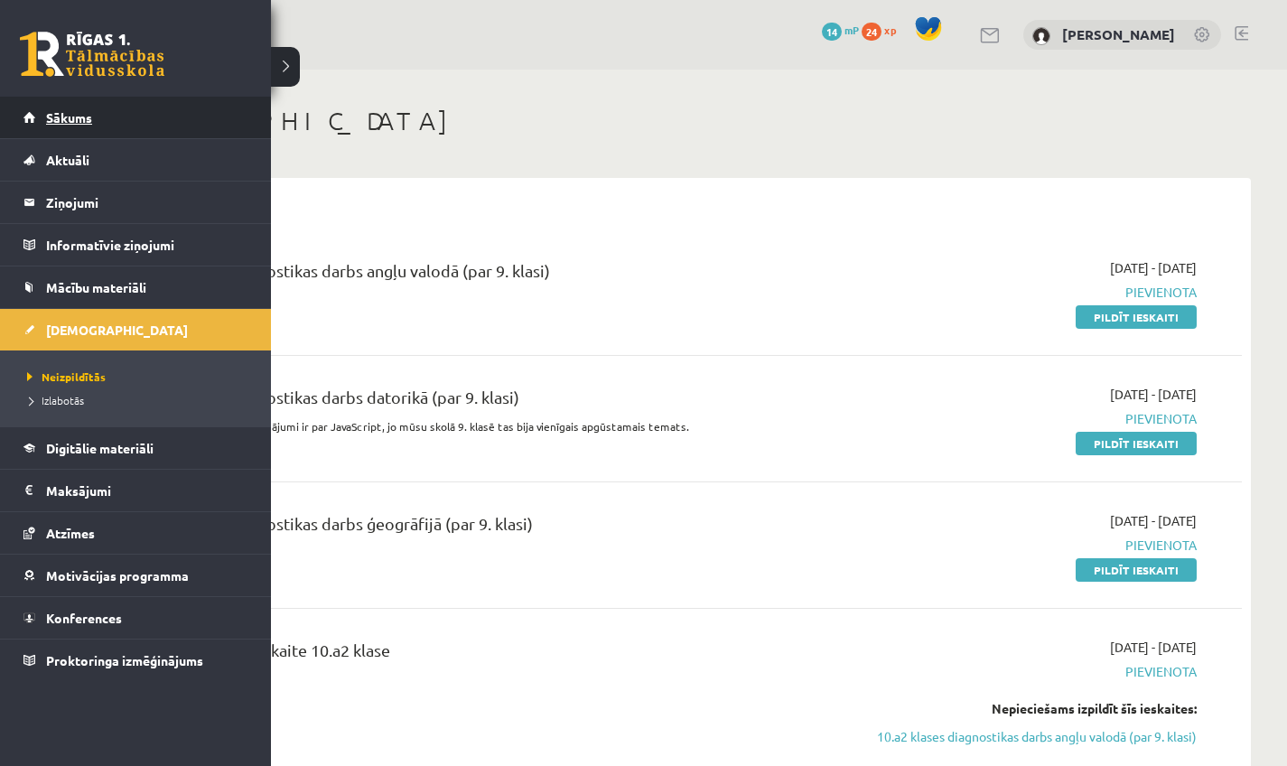
click at [60, 131] on link "Sākums" at bounding box center [135, 118] width 225 height 42
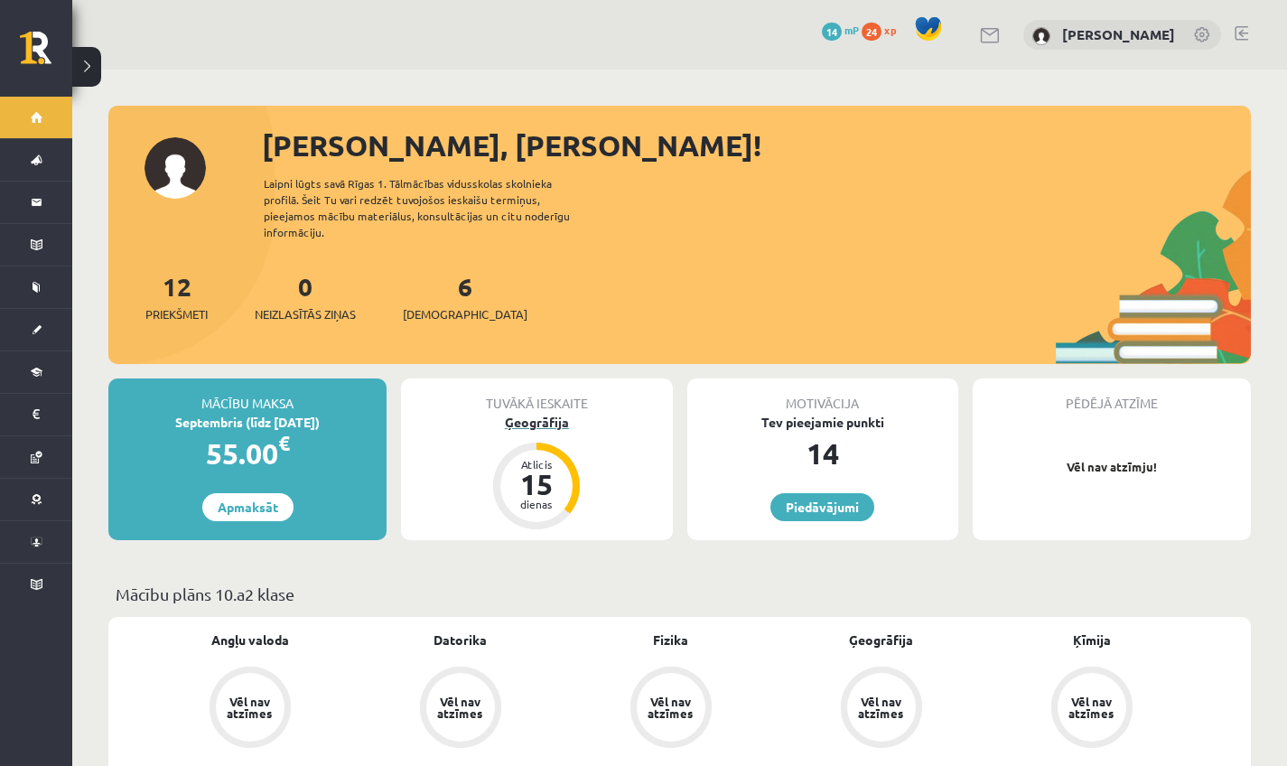
click at [524, 413] on div "Ģeogrāfija" at bounding box center [536, 422] width 271 height 19
